Goal: Entertainment & Leisure: Consume media (video, audio)

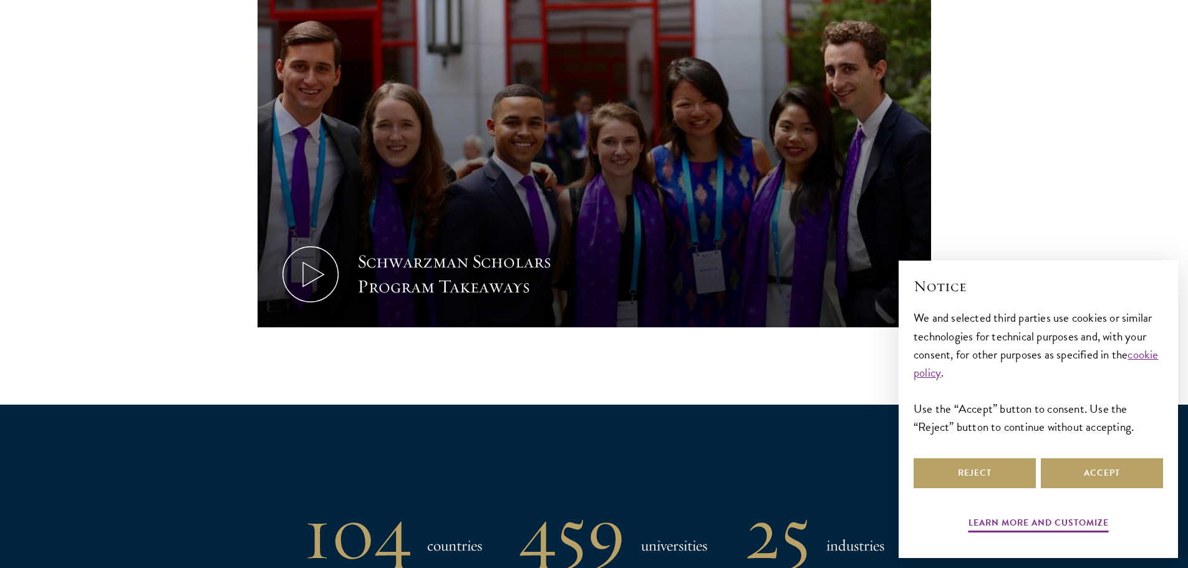
scroll to position [669, 0]
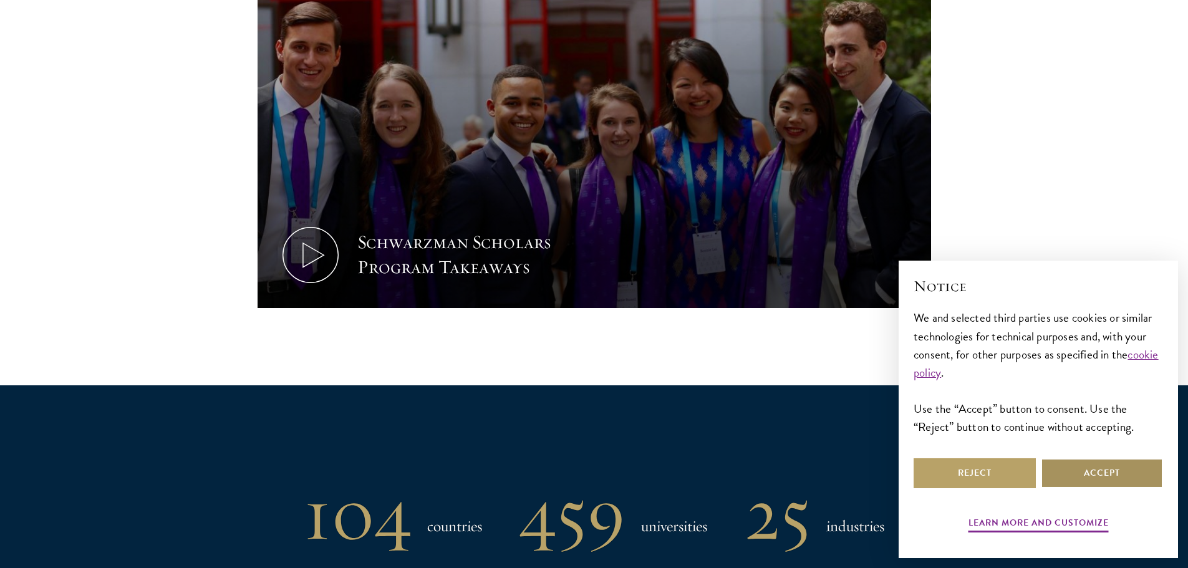
click at [1081, 480] on button "Accept" at bounding box center [1102, 473] width 122 height 30
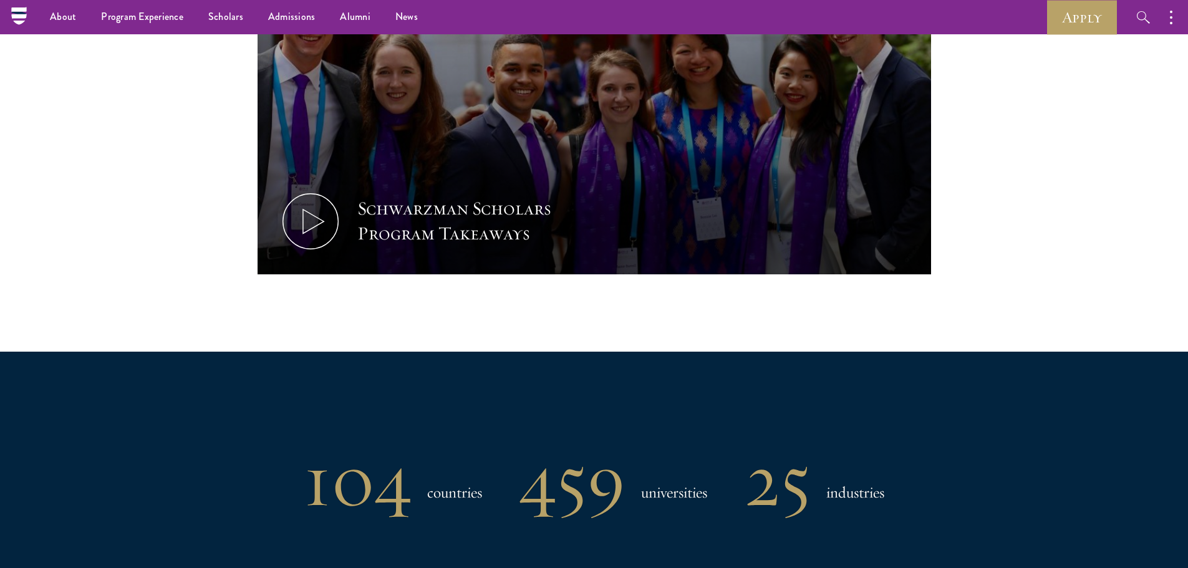
scroll to position [651, 0]
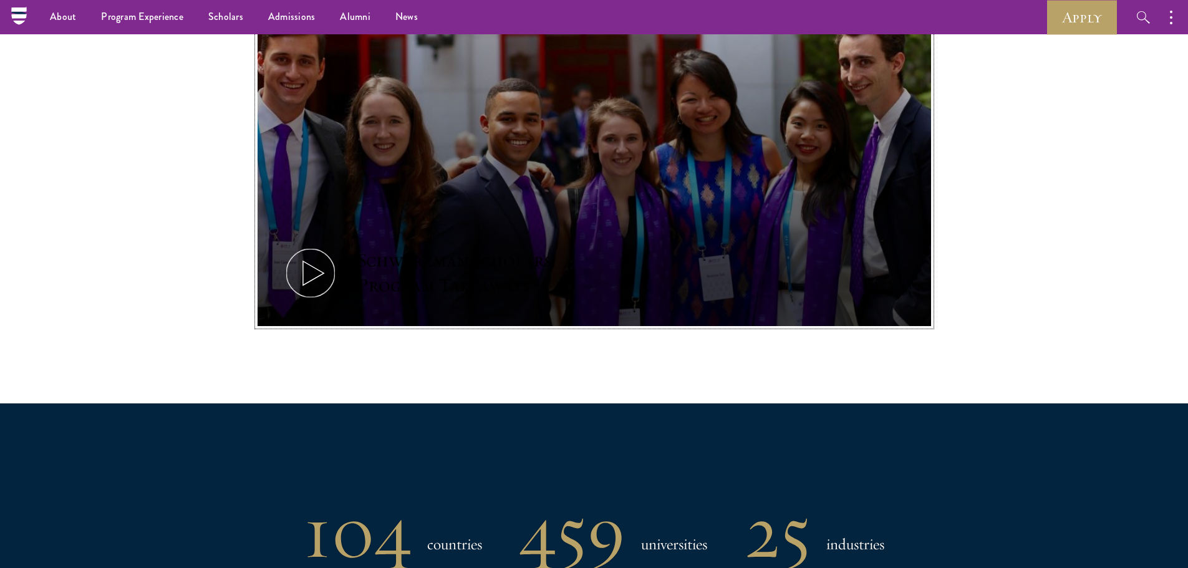
click at [588, 284] on button "Schwarzman Scholars Program Takeaways" at bounding box center [595, 137] width 674 height 379
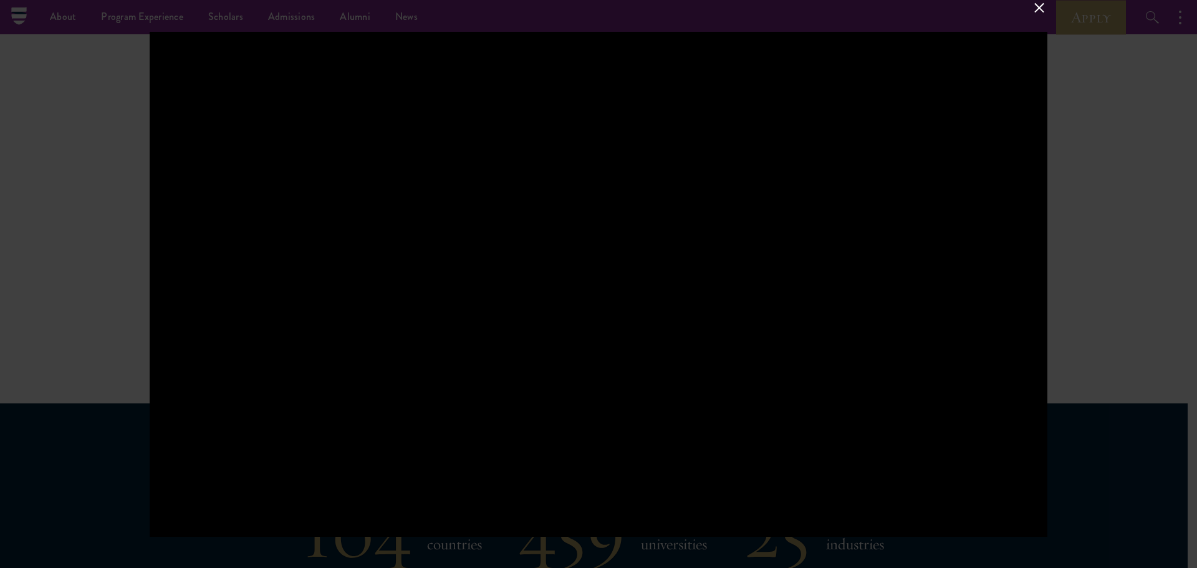
click at [77, 83] on div at bounding box center [598, 284] width 1197 height 568
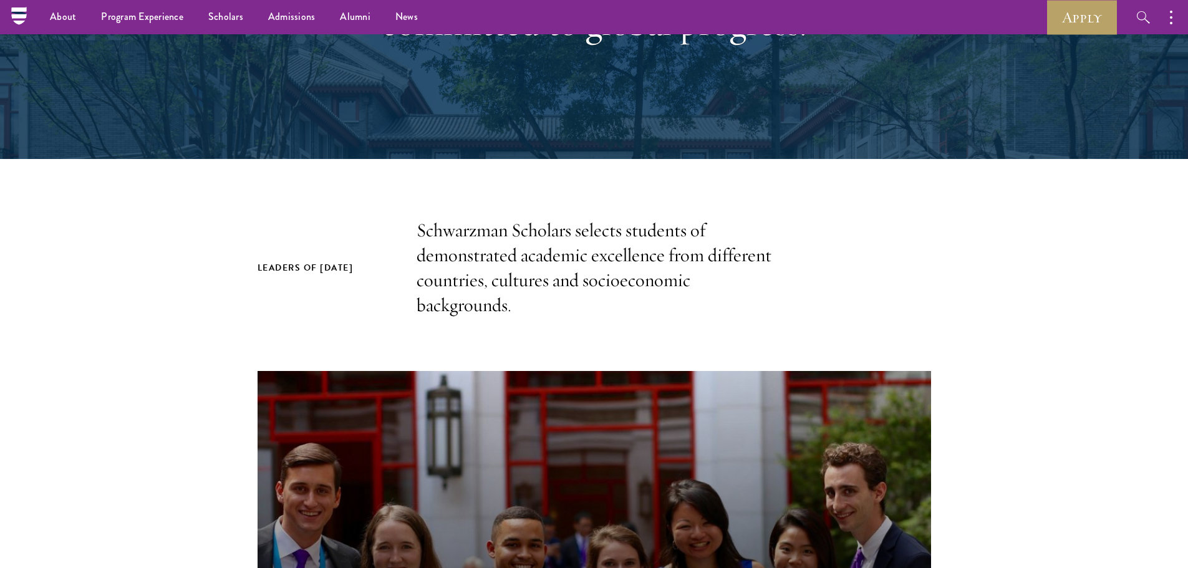
scroll to position [227, 0]
